Goal: Task Accomplishment & Management: Use online tool/utility

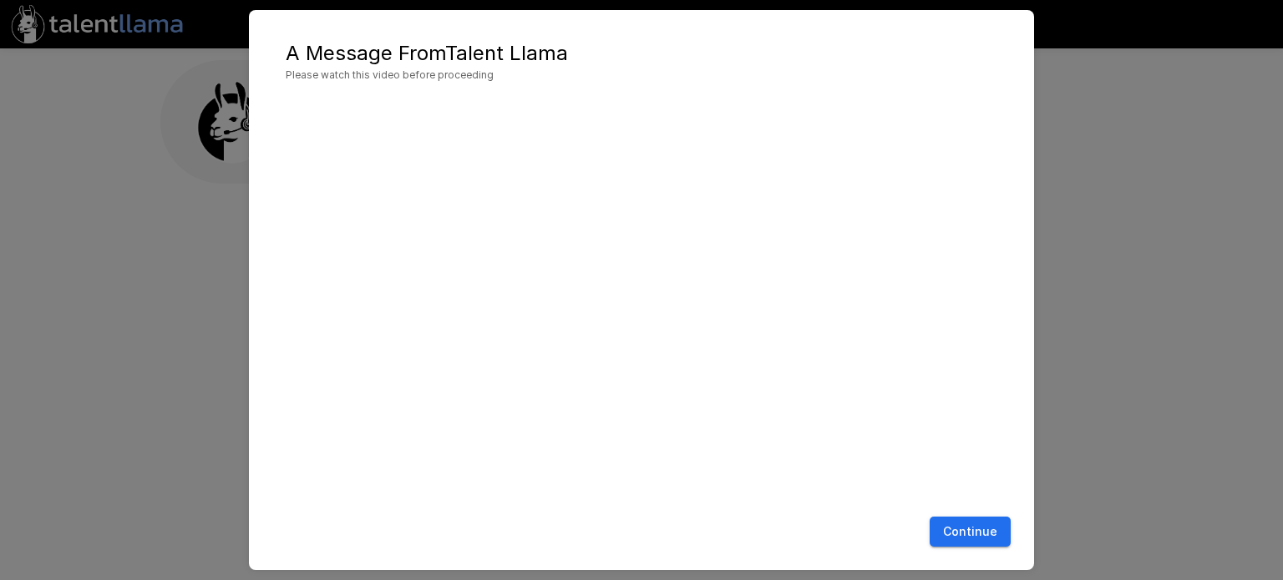
click at [976, 532] on button "Continue" at bounding box center [970, 532] width 81 height 31
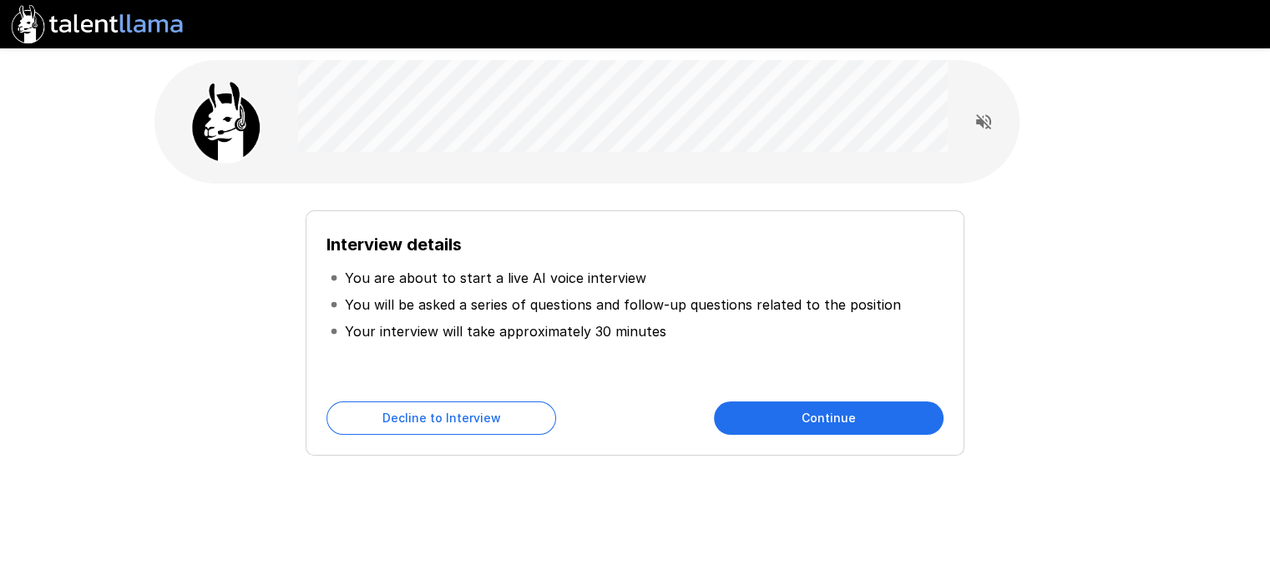
click at [799, 416] on button "Continue" at bounding box center [829, 418] width 230 height 33
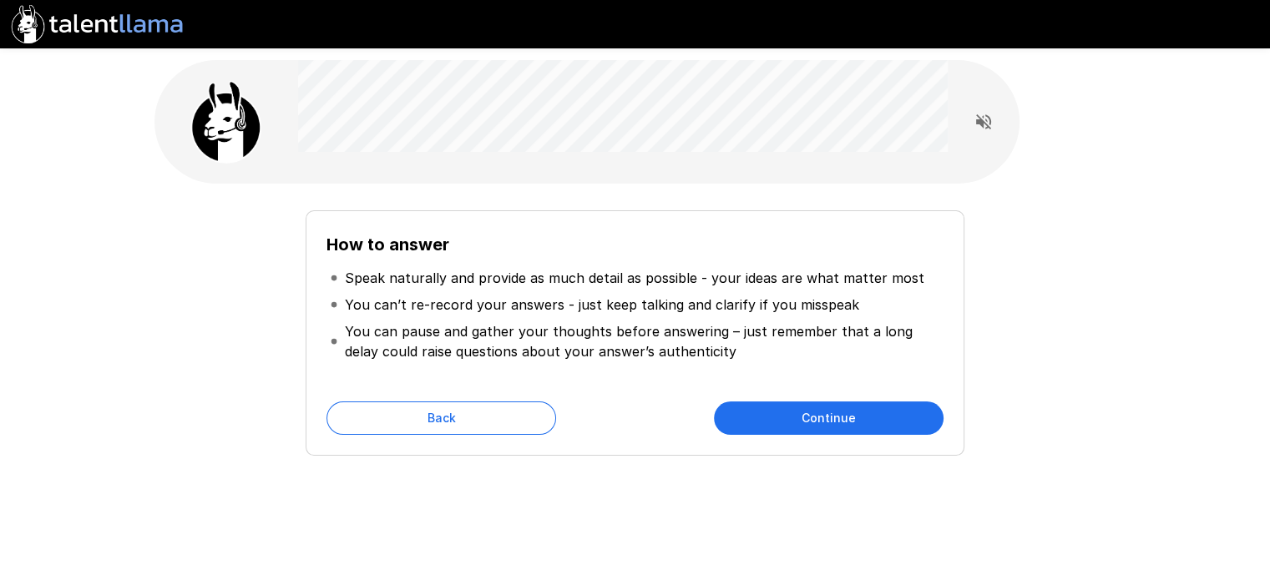
click at [834, 426] on button "Continue" at bounding box center [829, 418] width 230 height 33
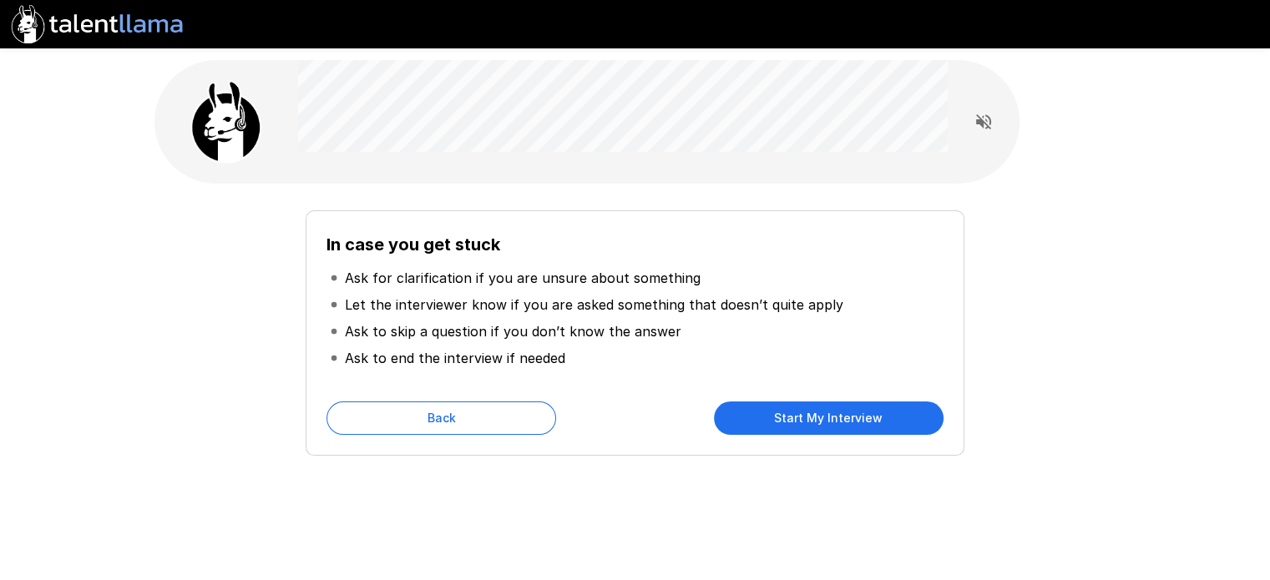
click at [830, 419] on button "Start My Interview" at bounding box center [829, 418] width 230 height 33
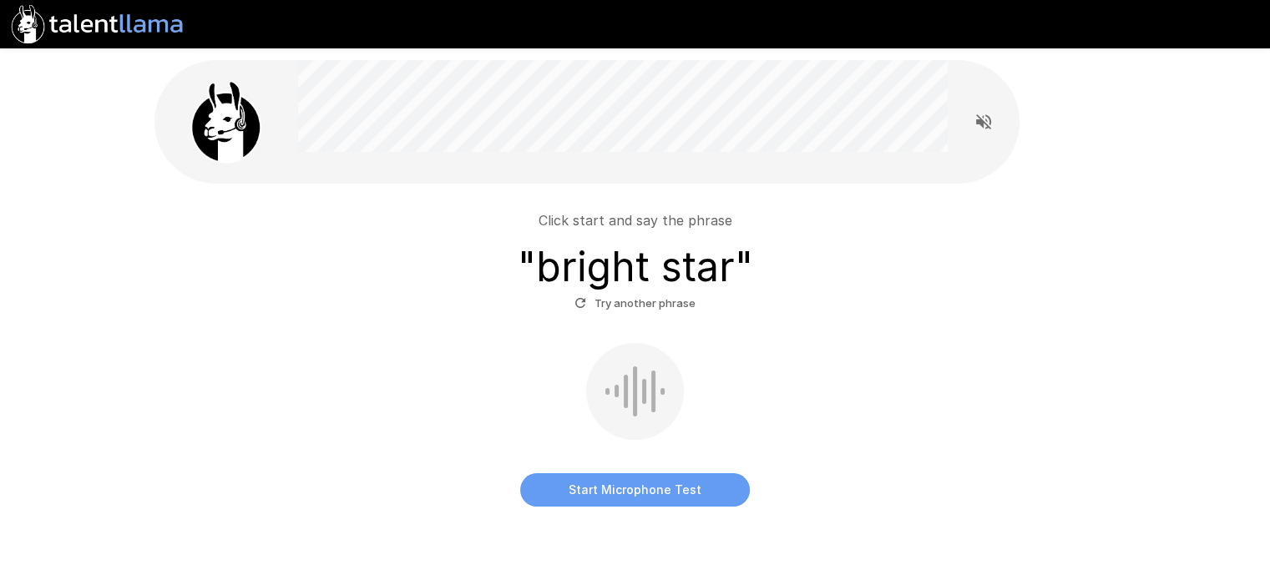
click at [651, 500] on button "Start Microphone Test" at bounding box center [635, 490] width 230 height 33
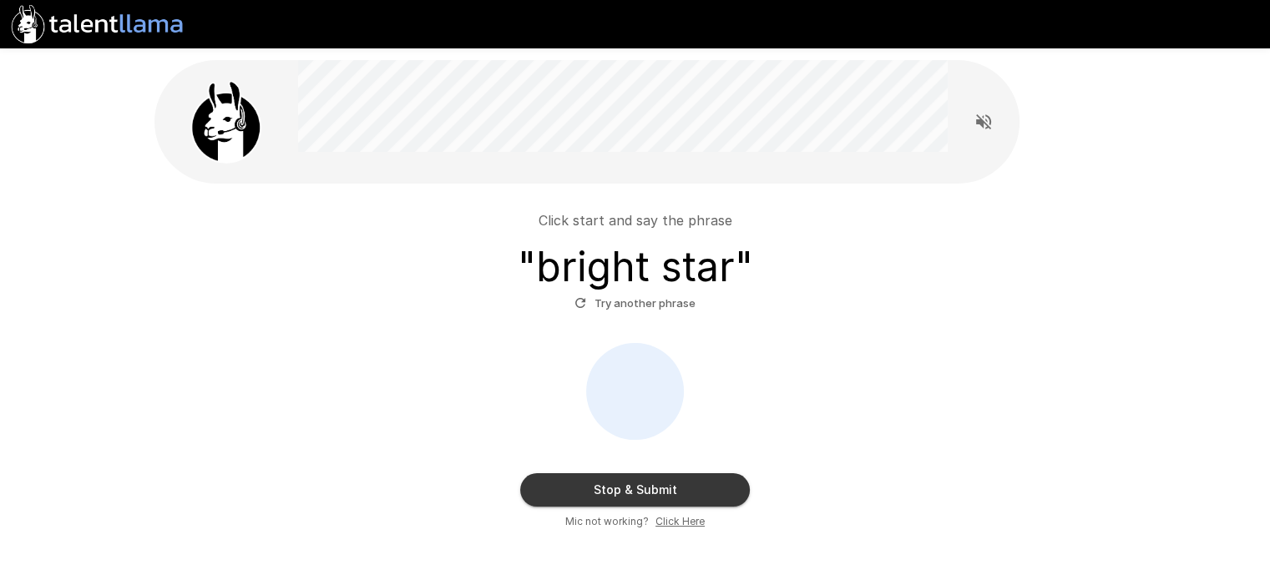
click at [651, 499] on button "Stop & Submit" at bounding box center [635, 490] width 230 height 33
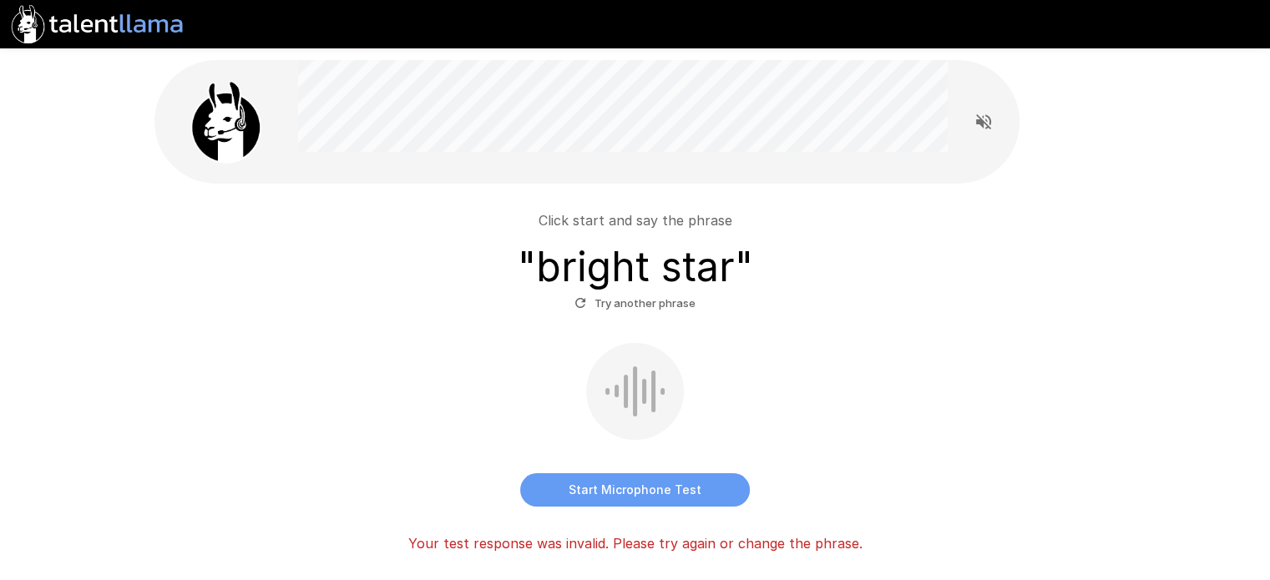
click at [656, 490] on button "Start Microphone Test" at bounding box center [635, 490] width 230 height 33
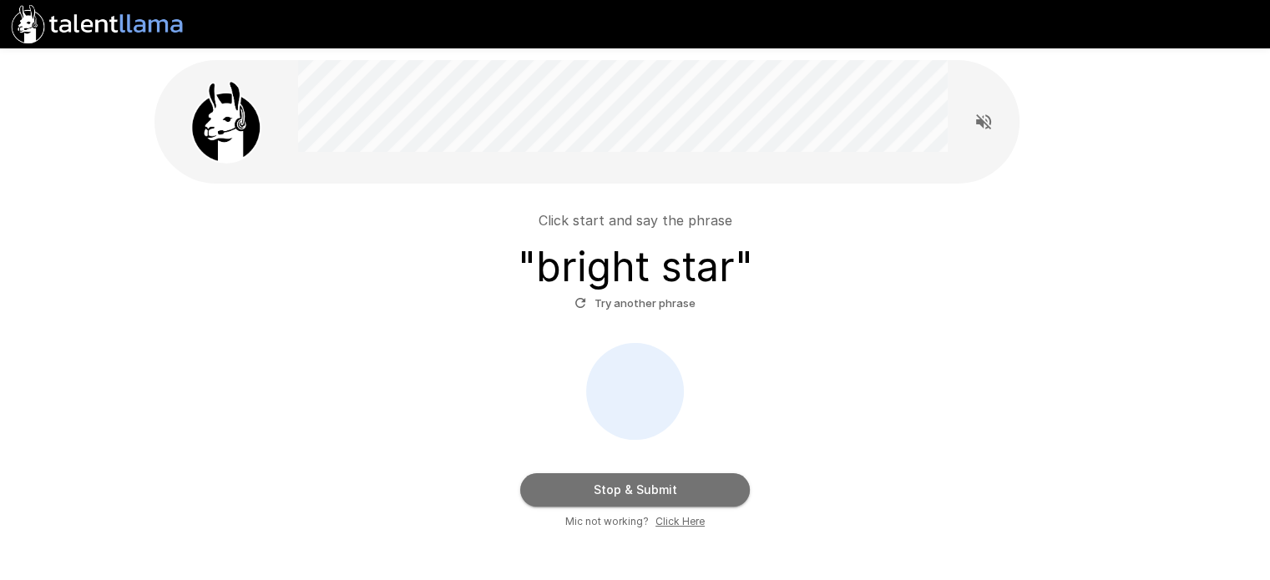
click at [663, 491] on button "Stop & Submit" at bounding box center [635, 490] width 230 height 33
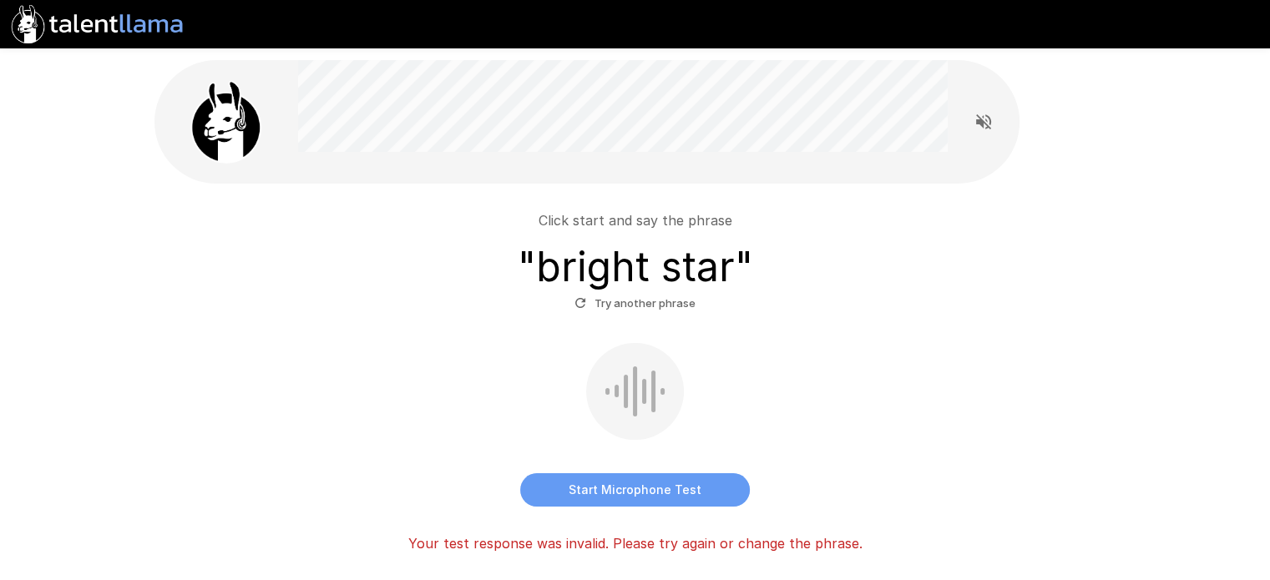
click at [624, 487] on button "Start Microphone Test" at bounding box center [635, 490] width 230 height 33
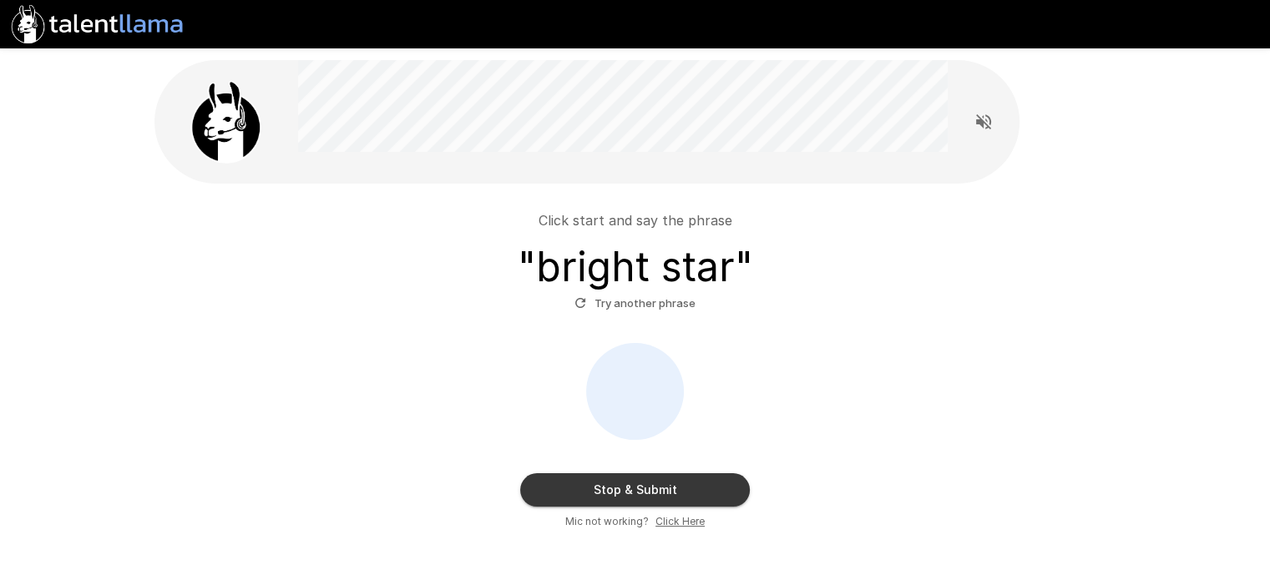
click at [624, 487] on button "Stop & Submit" at bounding box center [635, 490] width 230 height 33
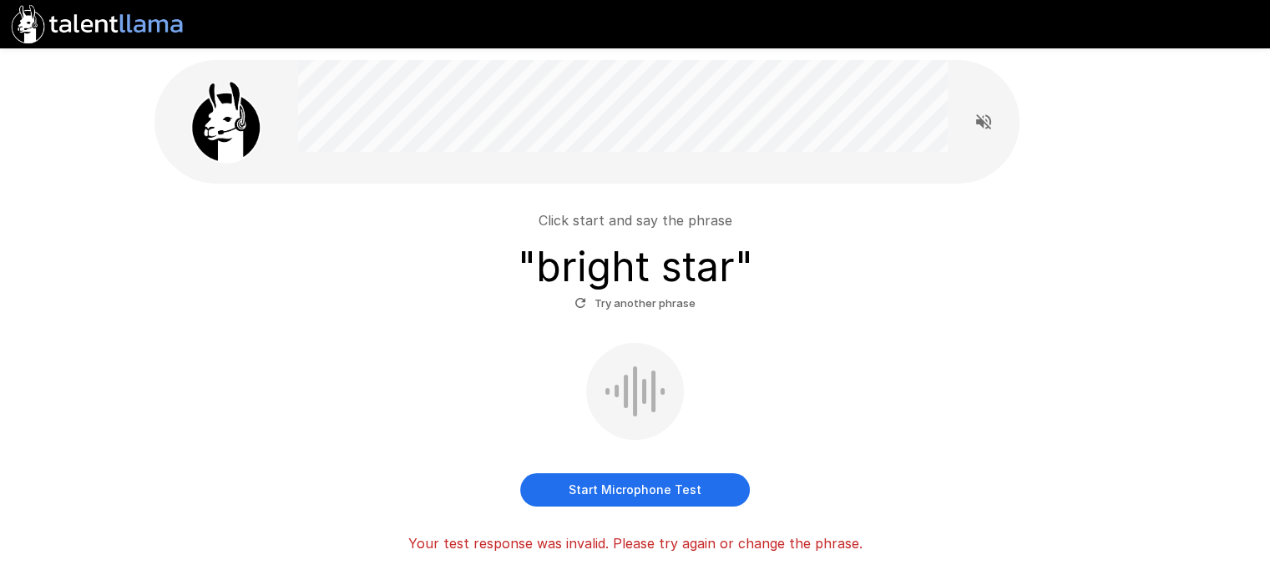
click at [638, 305] on button "Try another phrase" at bounding box center [634, 304] width 129 height 26
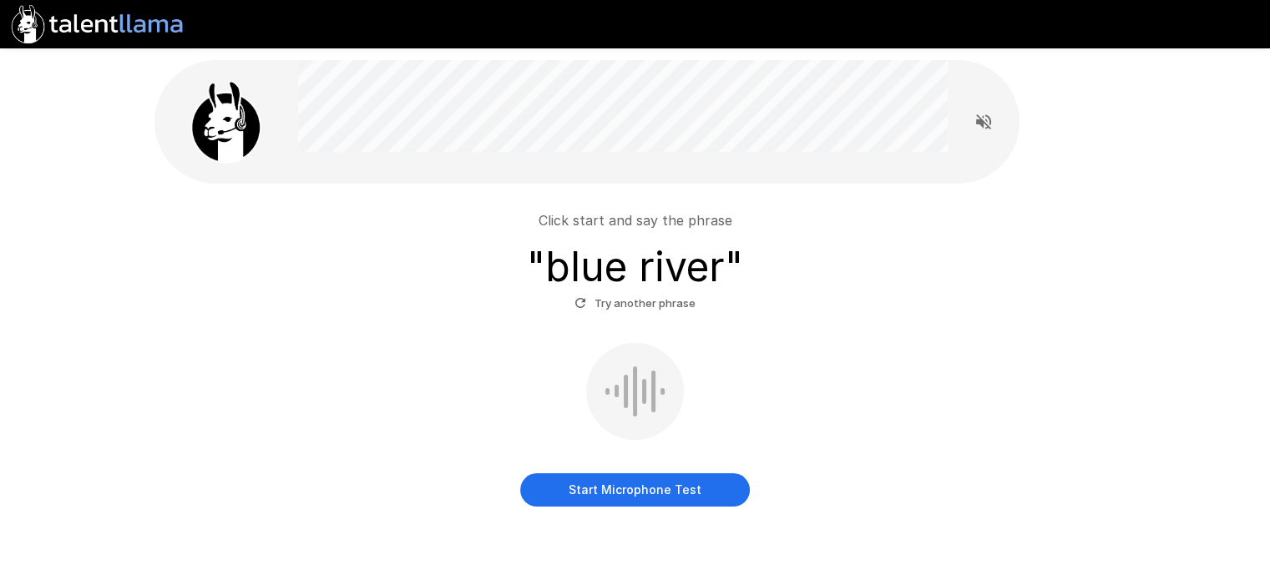
click at [648, 497] on button "Start Microphone Test" at bounding box center [635, 490] width 230 height 33
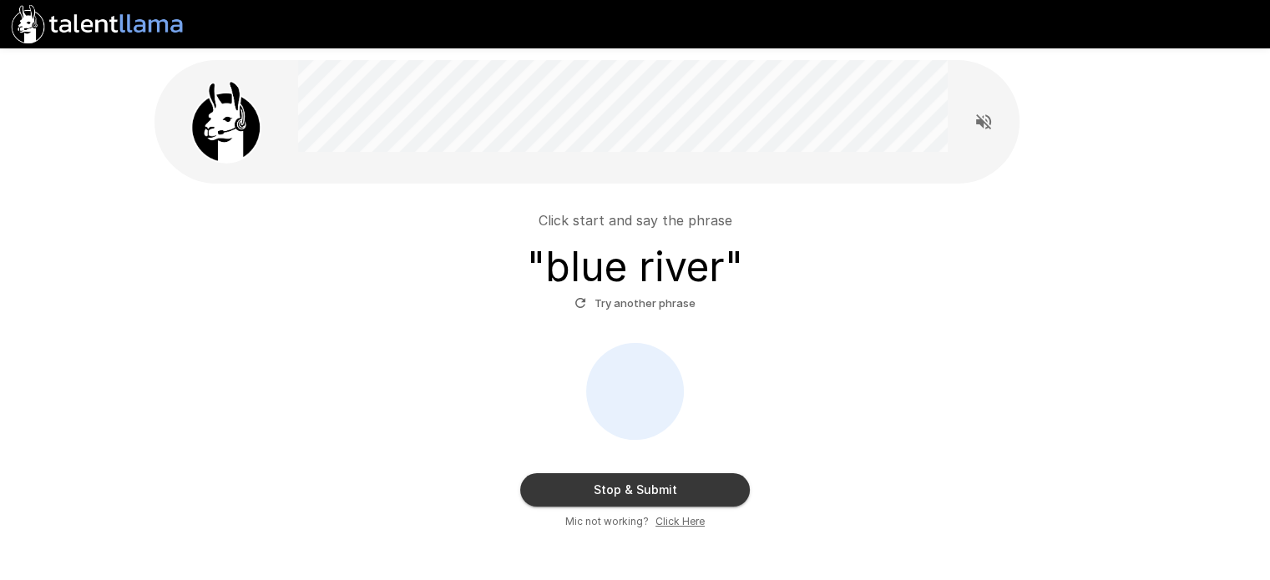
click at [648, 497] on button "Stop & Submit" at bounding box center [635, 490] width 230 height 33
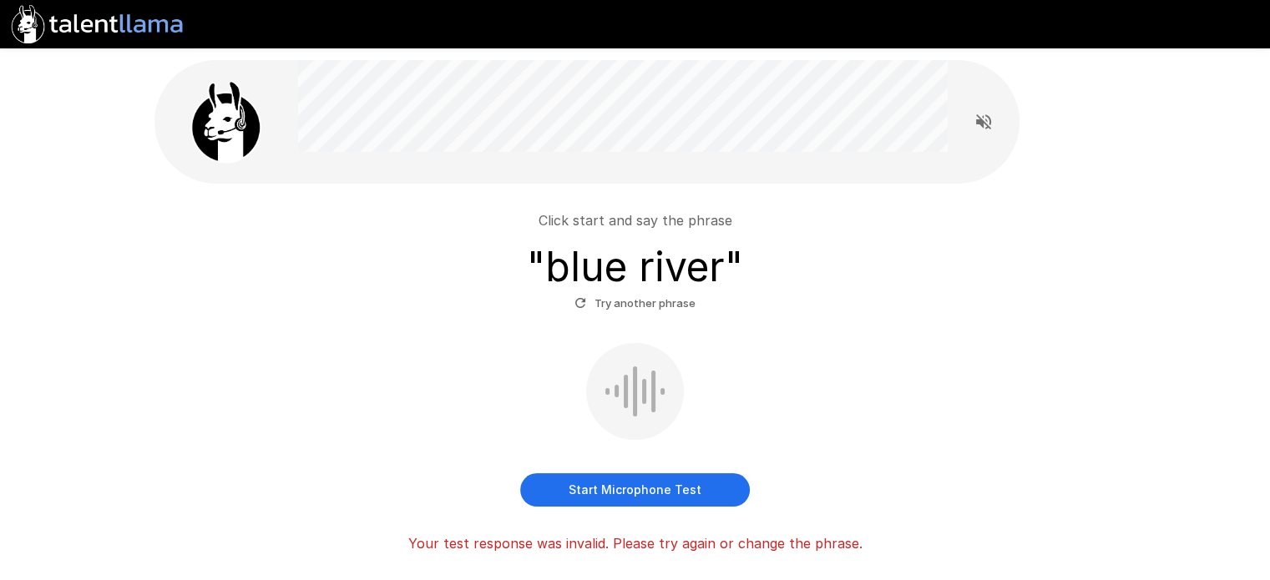
click at [648, 497] on button "Start Microphone Test" at bounding box center [635, 490] width 230 height 33
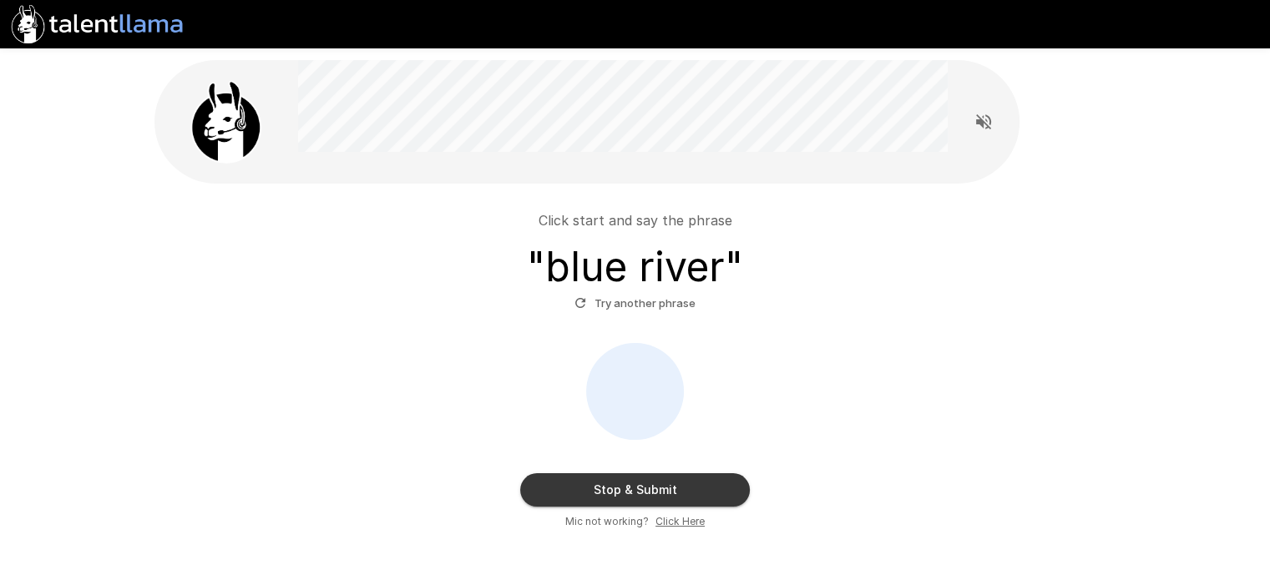
click at [648, 497] on button "Stop & Submit" at bounding box center [635, 490] width 230 height 33
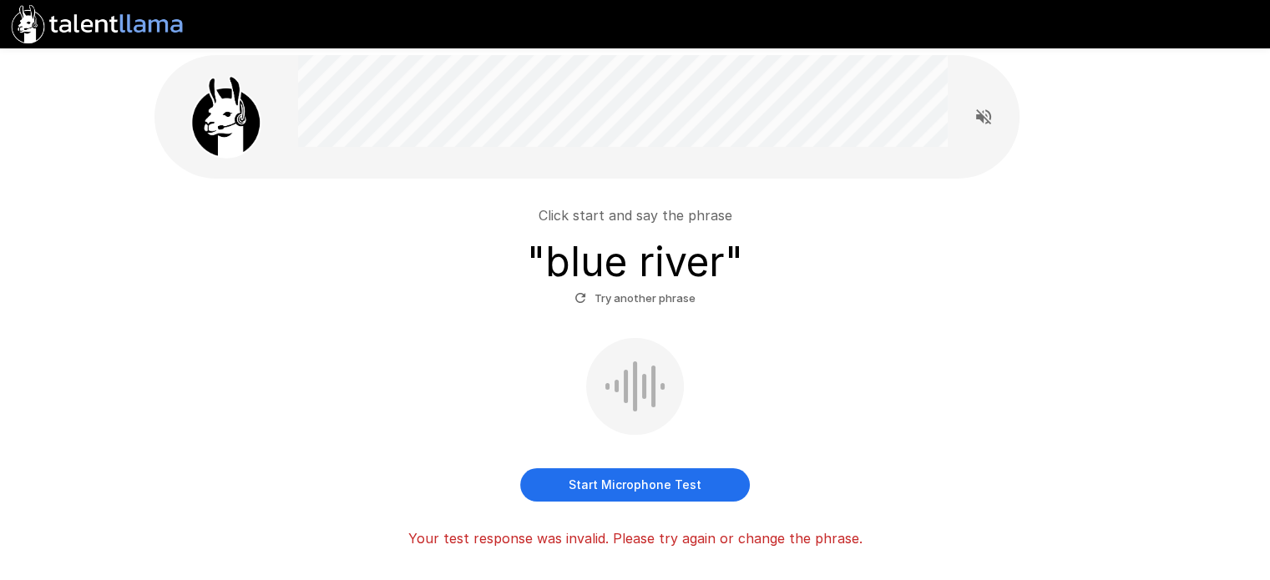
scroll to position [113, 0]
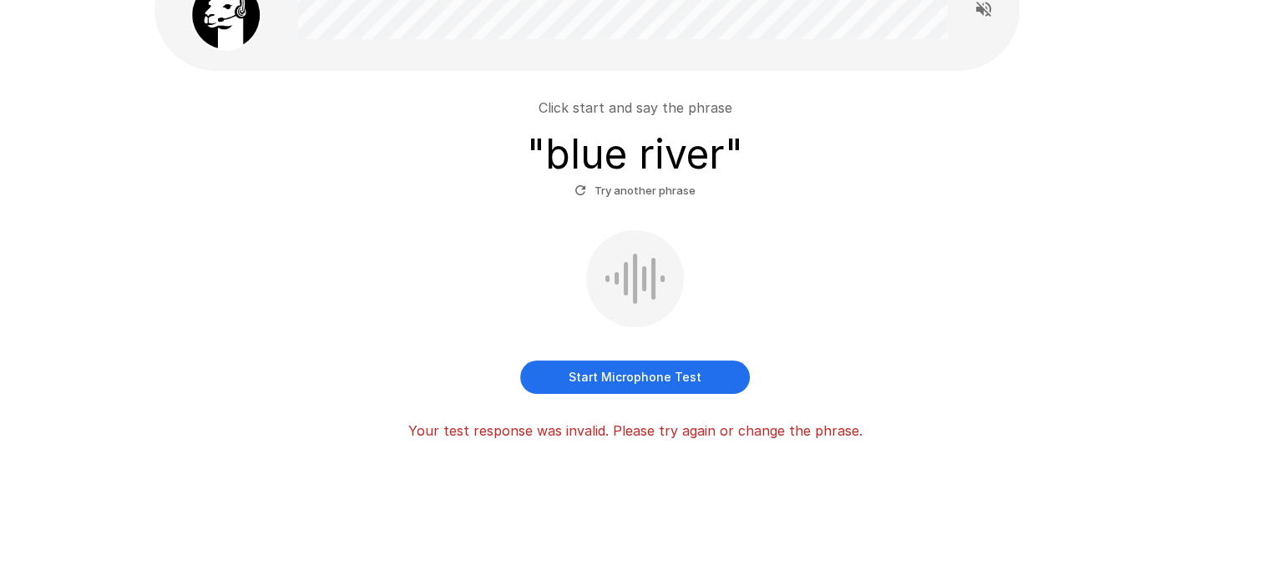
click at [636, 382] on button "Start Microphone Test" at bounding box center [635, 377] width 230 height 33
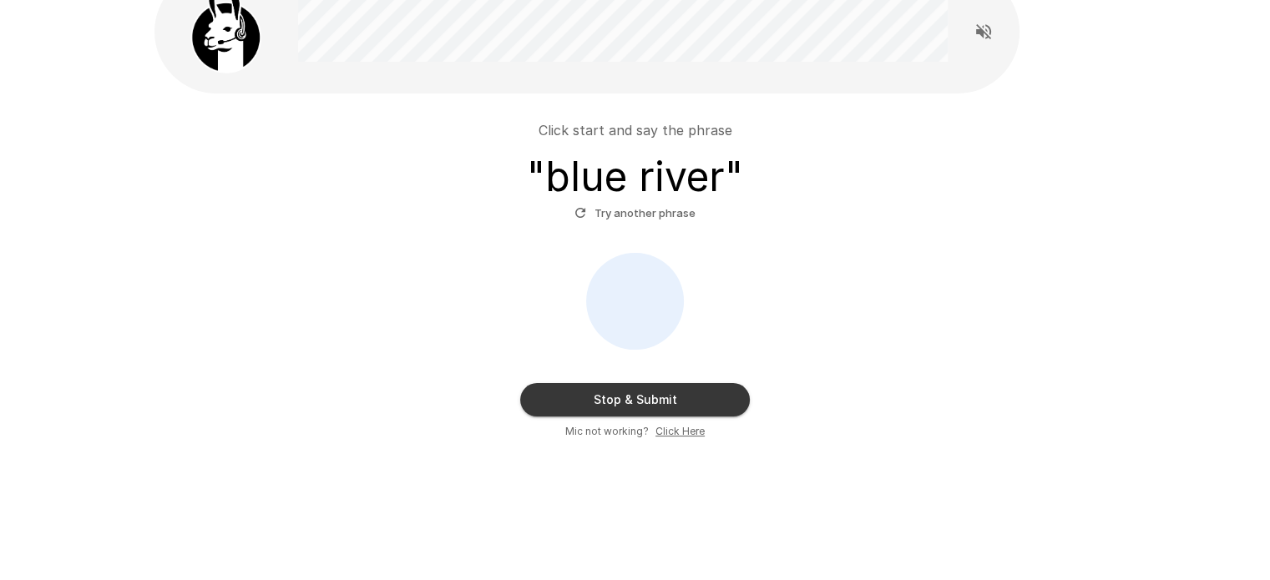
scroll to position [89, 0]
click at [685, 438] on span "Click Here" at bounding box center [680, 432] width 49 height 17
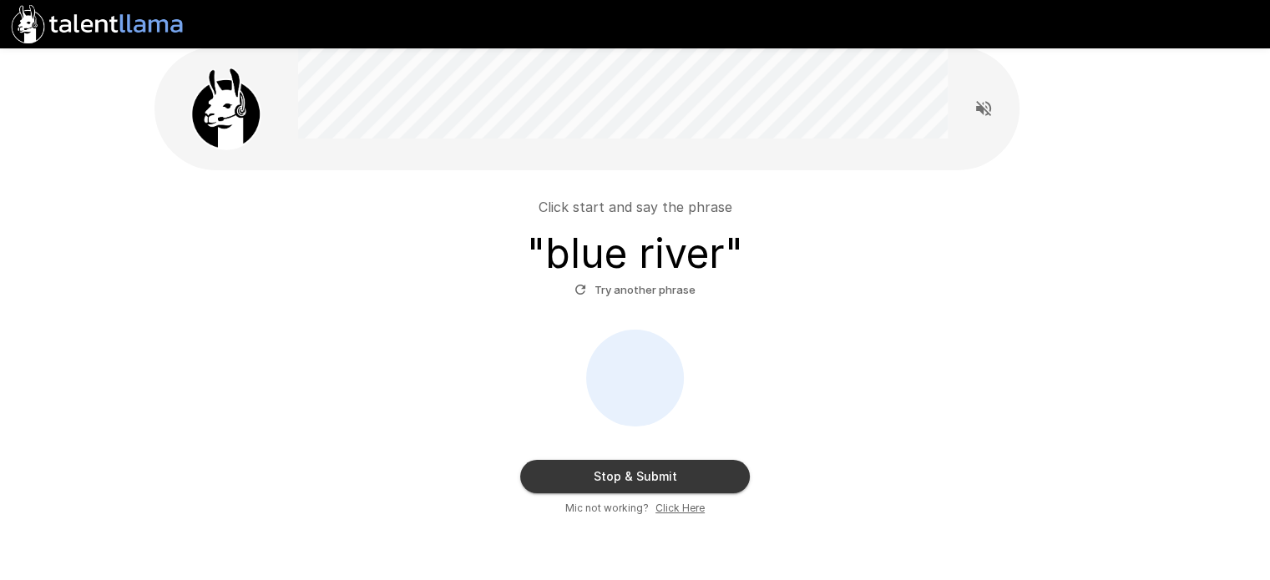
scroll to position [0, 0]
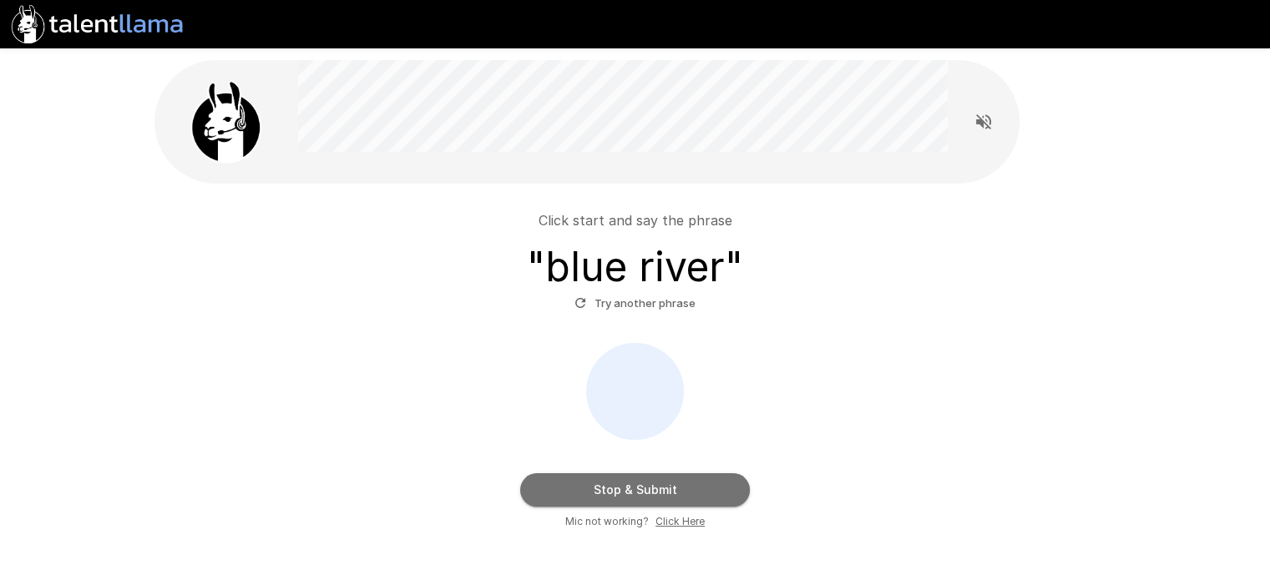
click at [645, 485] on button "Stop & Submit" at bounding box center [635, 490] width 230 height 33
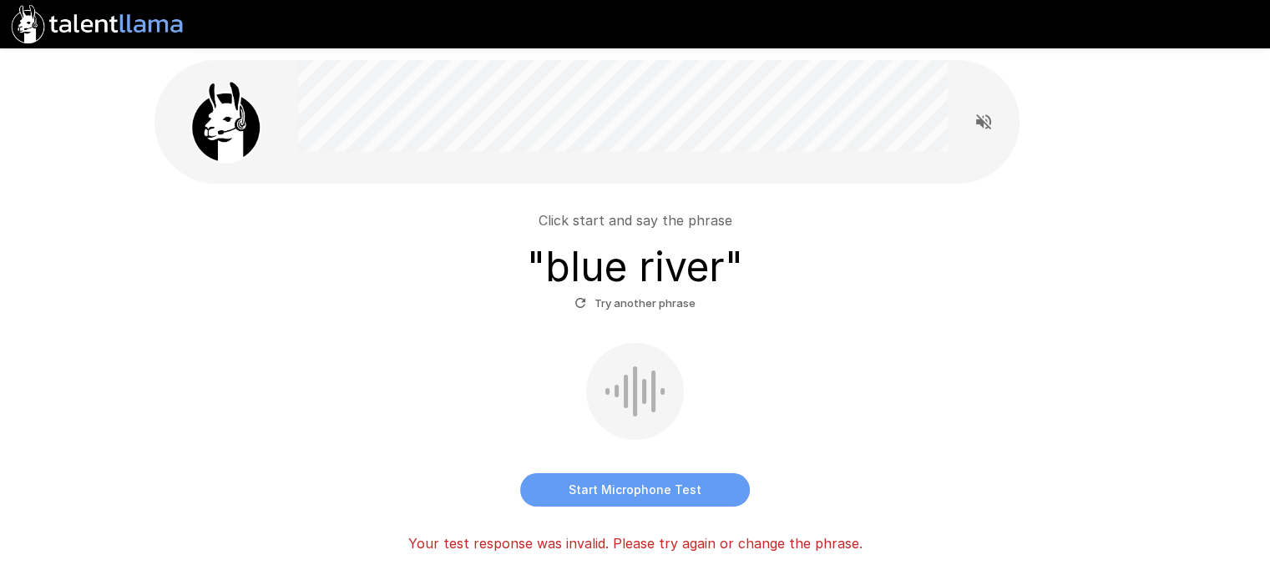
click at [646, 489] on button "Start Microphone Test" at bounding box center [635, 490] width 230 height 33
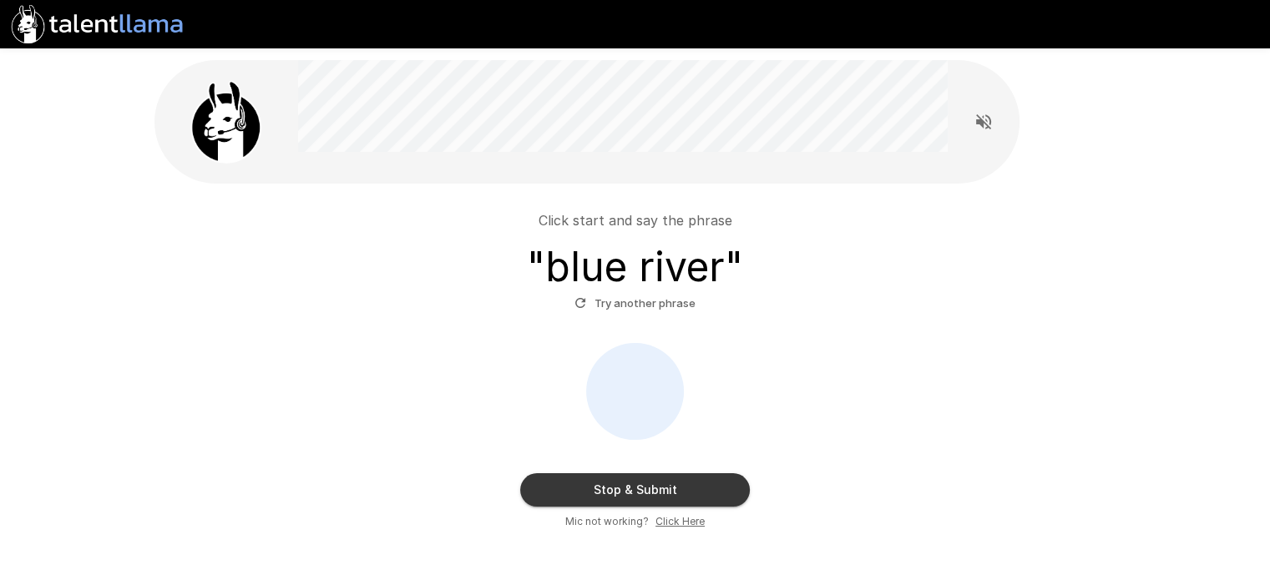
click at [646, 489] on button "Stop & Submit" at bounding box center [635, 490] width 230 height 33
